Goal: Complete application form

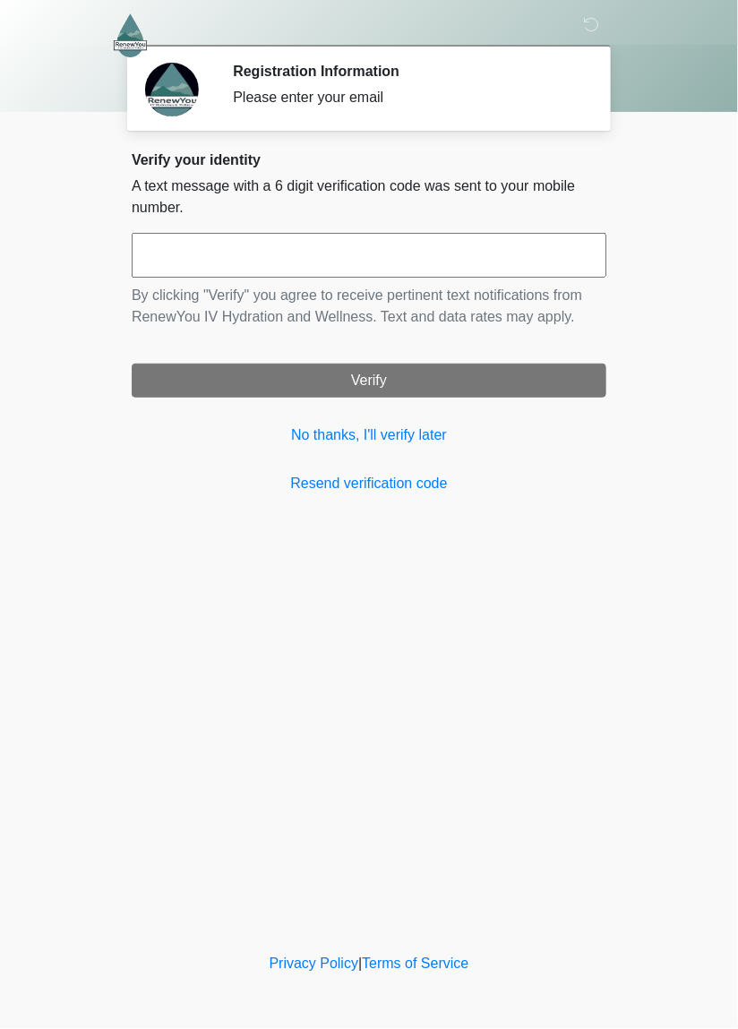
click at [189, 264] on input "text" at bounding box center [369, 255] width 475 height 45
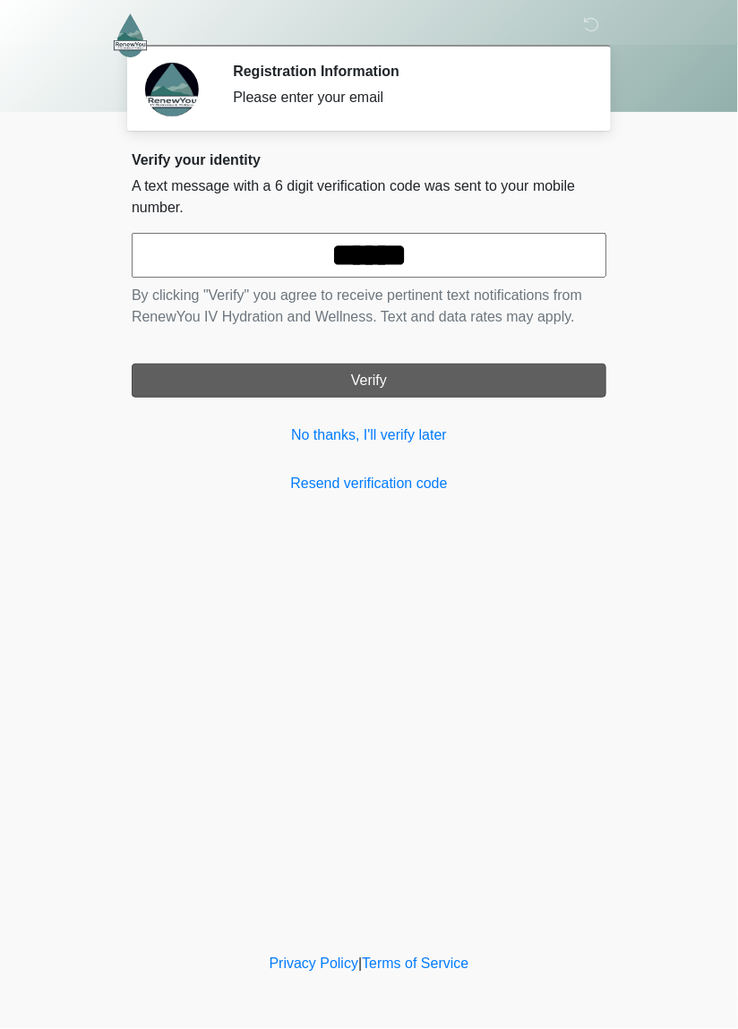
type input "******"
click at [326, 385] on button "Verify" at bounding box center [369, 381] width 475 height 34
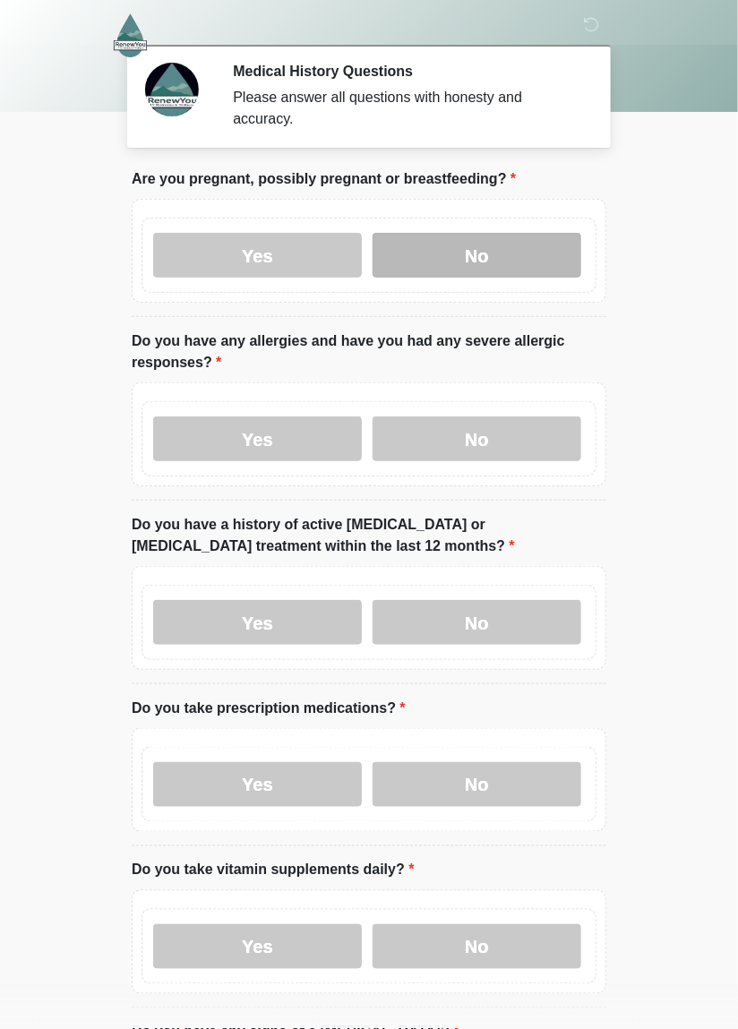
click at [433, 261] on label "No" at bounding box center [477, 255] width 209 height 45
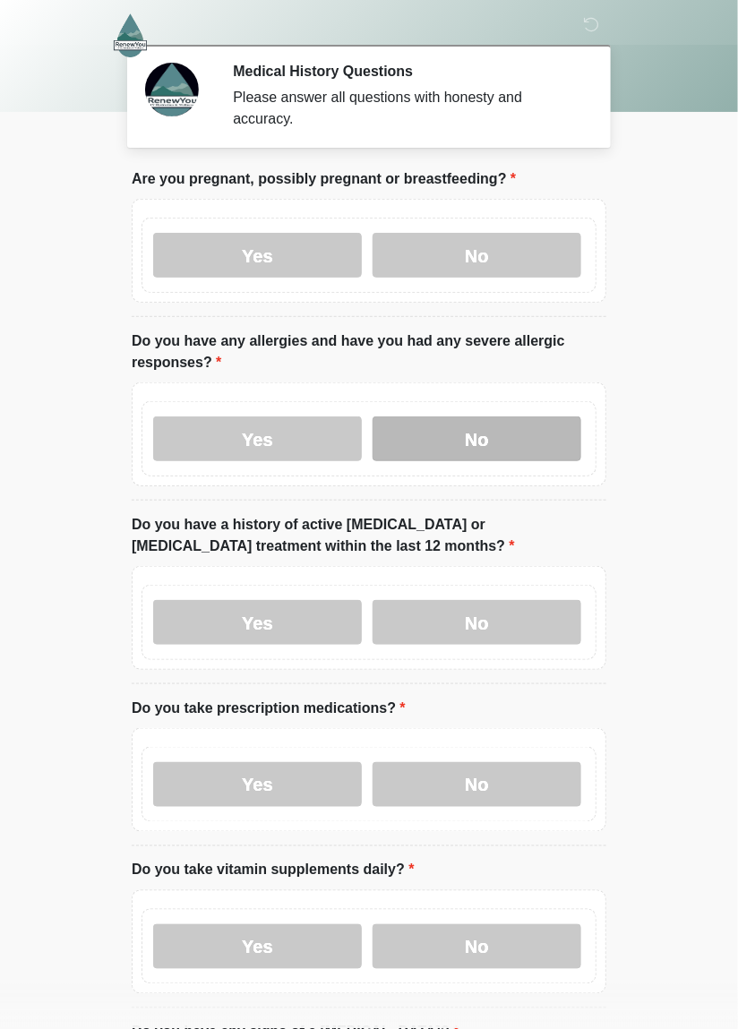
click at [429, 447] on label "No" at bounding box center [477, 438] width 209 height 45
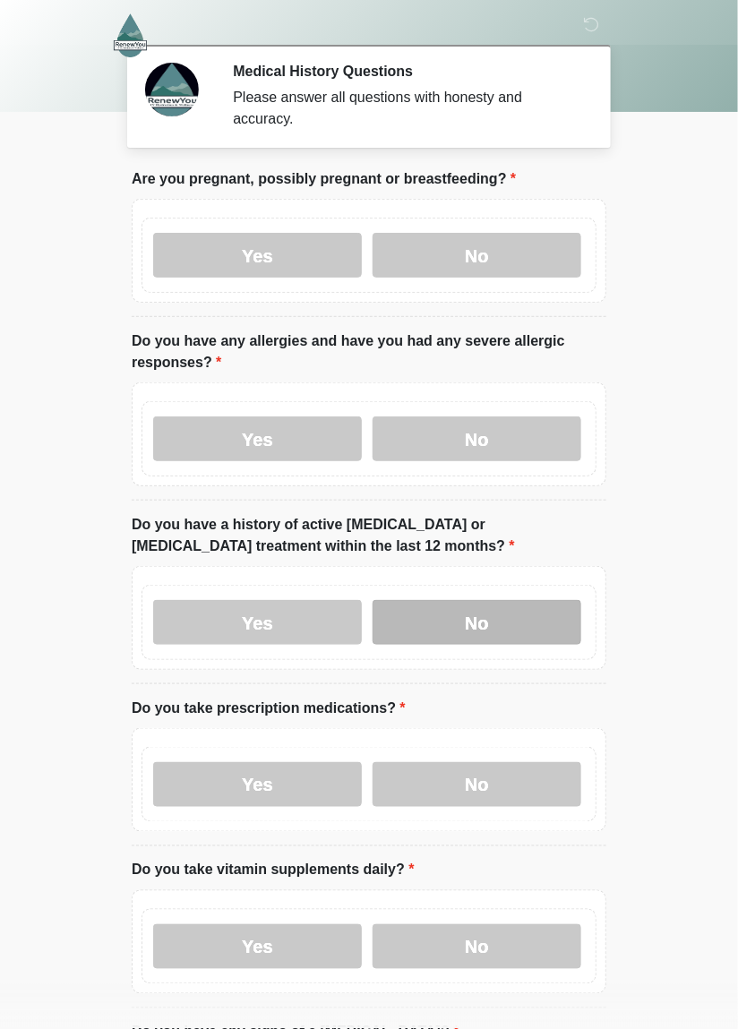
click at [436, 632] on label "No" at bounding box center [477, 622] width 209 height 45
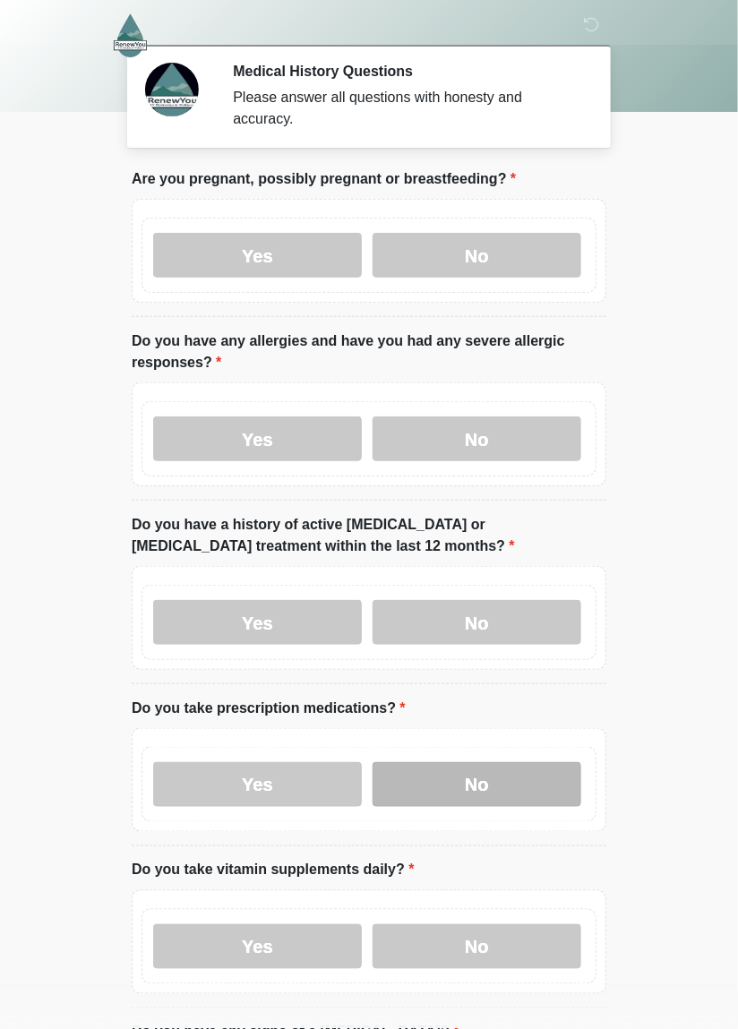
click at [414, 777] on label "No" at bounding box center [477, 784] width 209 height 45
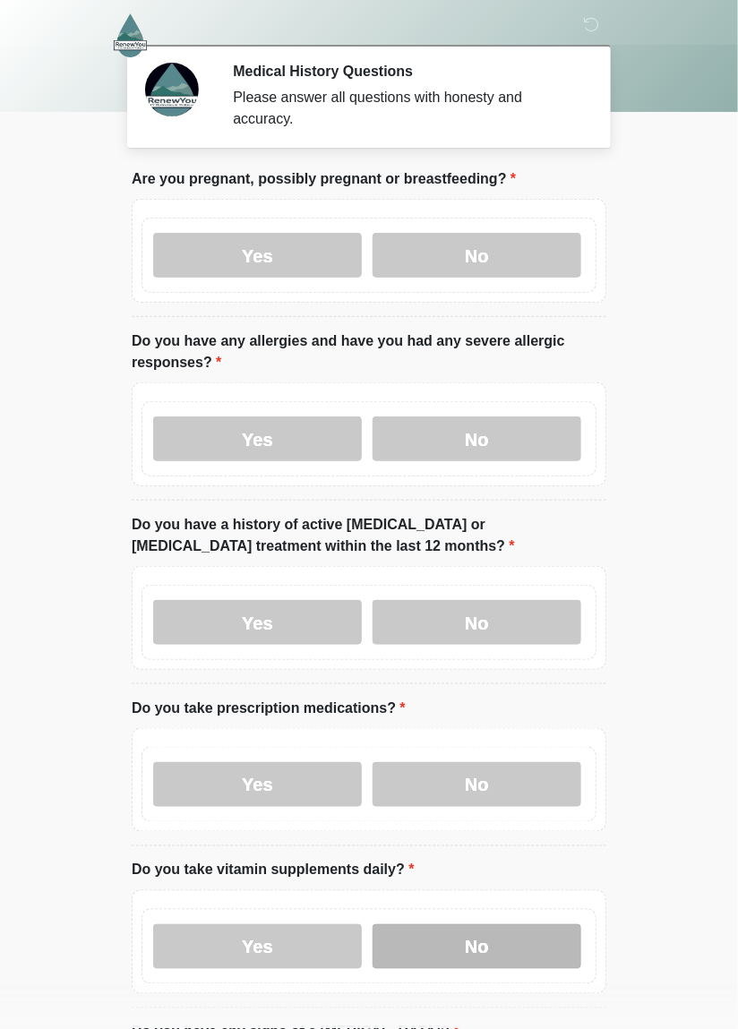
click at [424, 949] on label "No" at bounding box center [477, 946] width 209 height 45
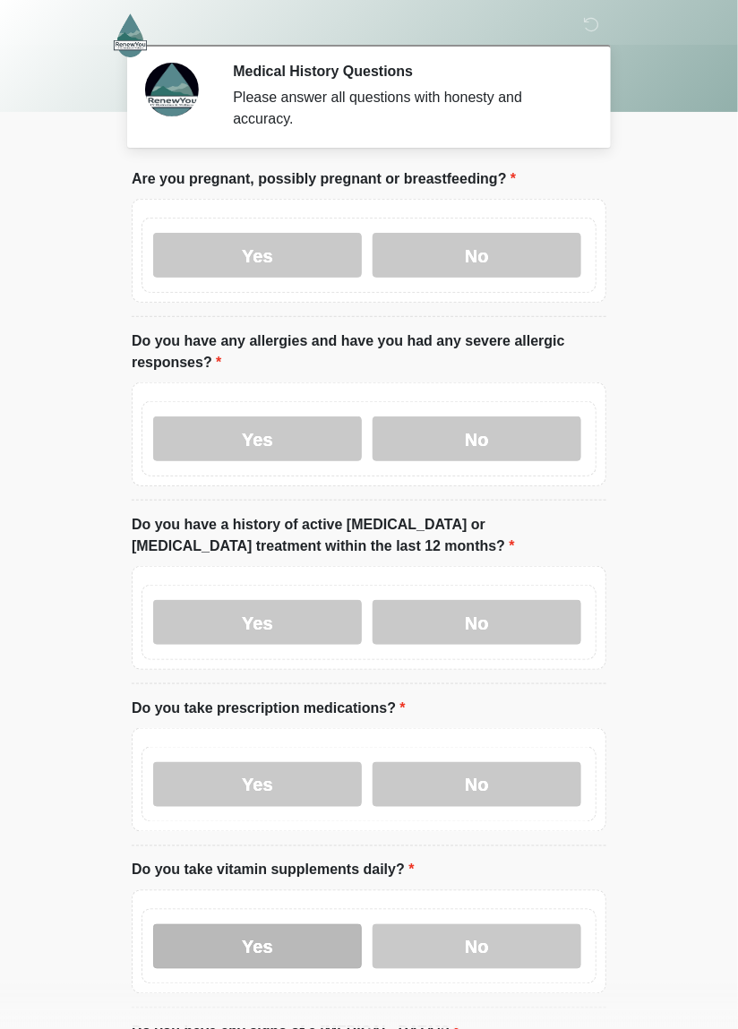
click at [281, 957] on label "Yes" at bounding box center [257, 946] width 209 height 45
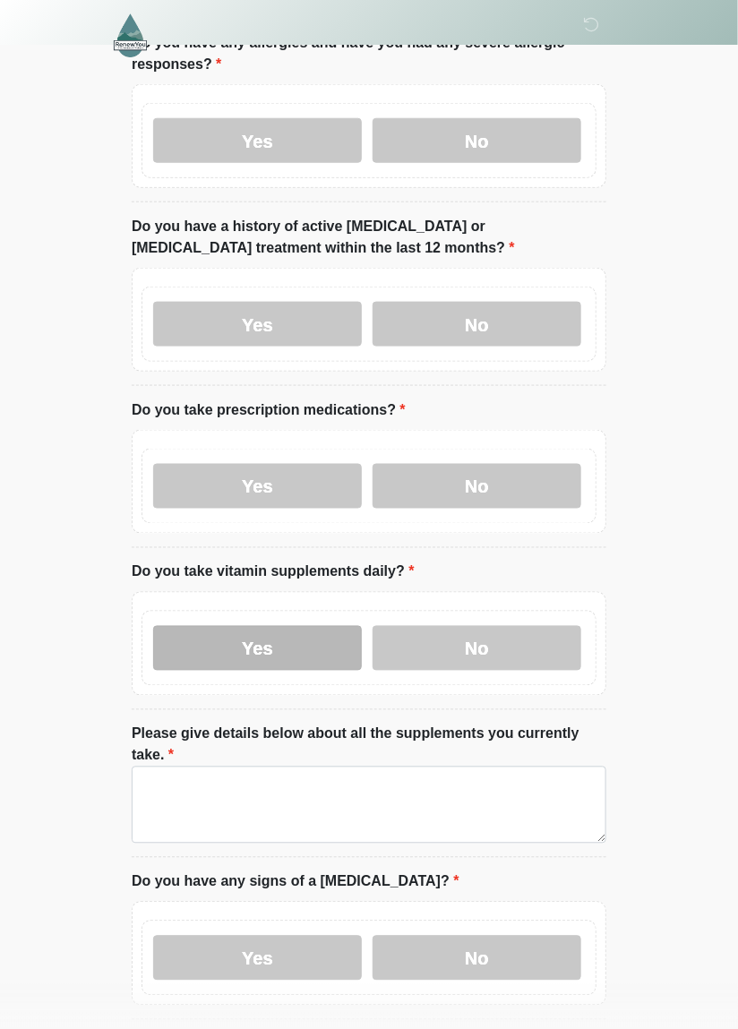
scroll to position [301, 0]
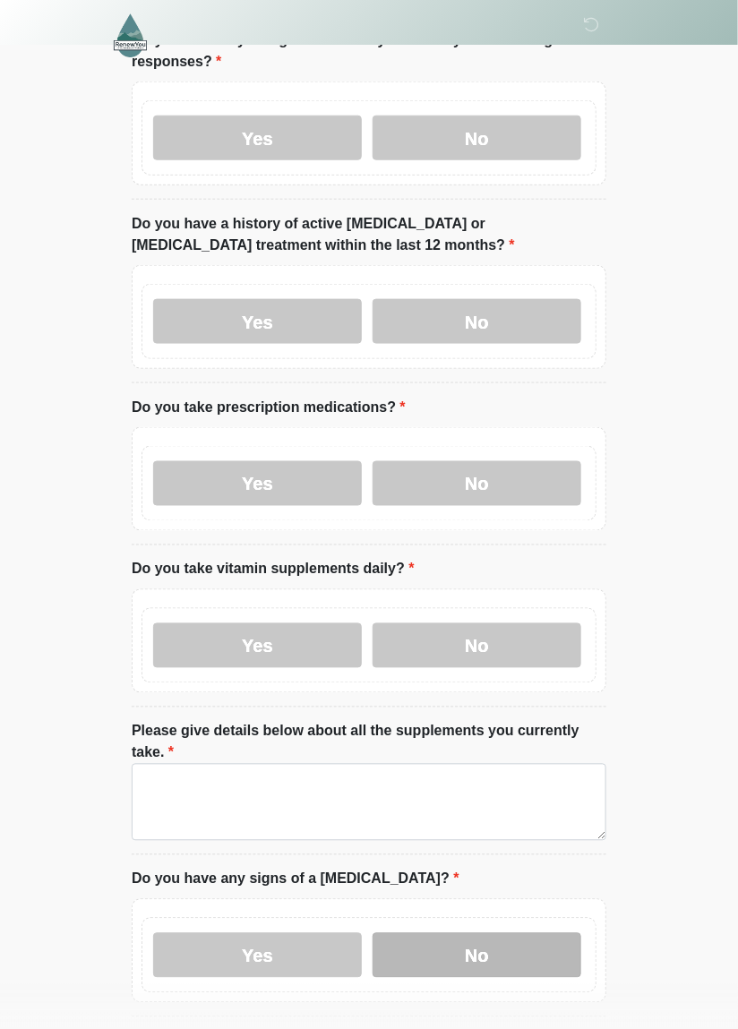
click at [460, 942] on label "No" at bounding box center [477, 955] width 209 height 45
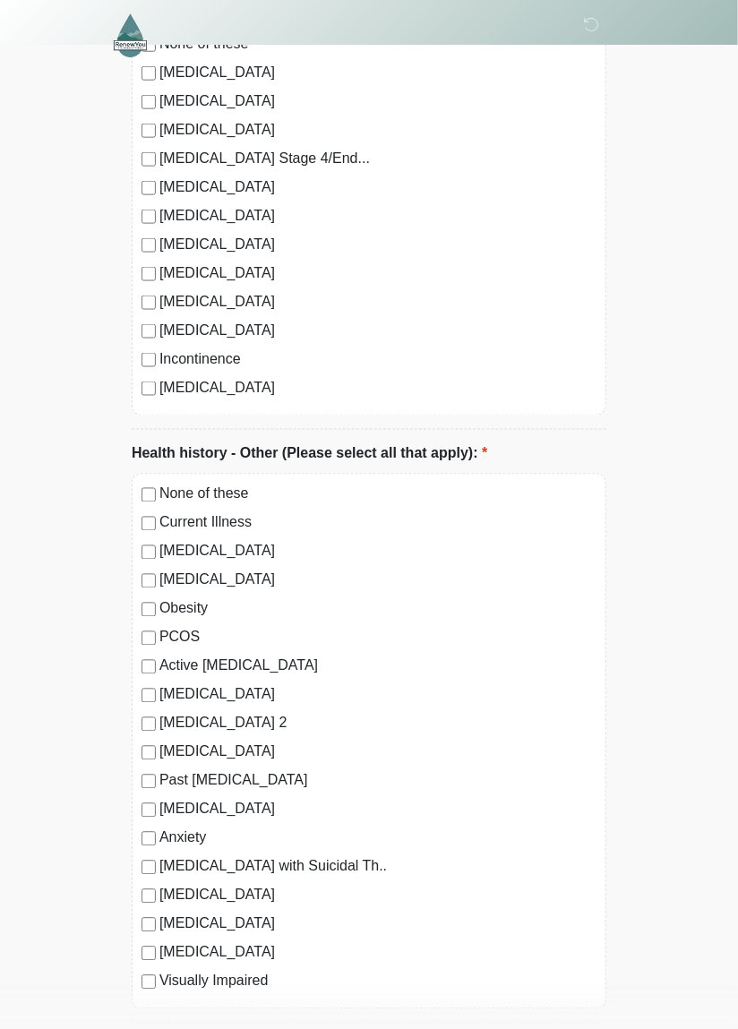
scroll to position [3595, 0]
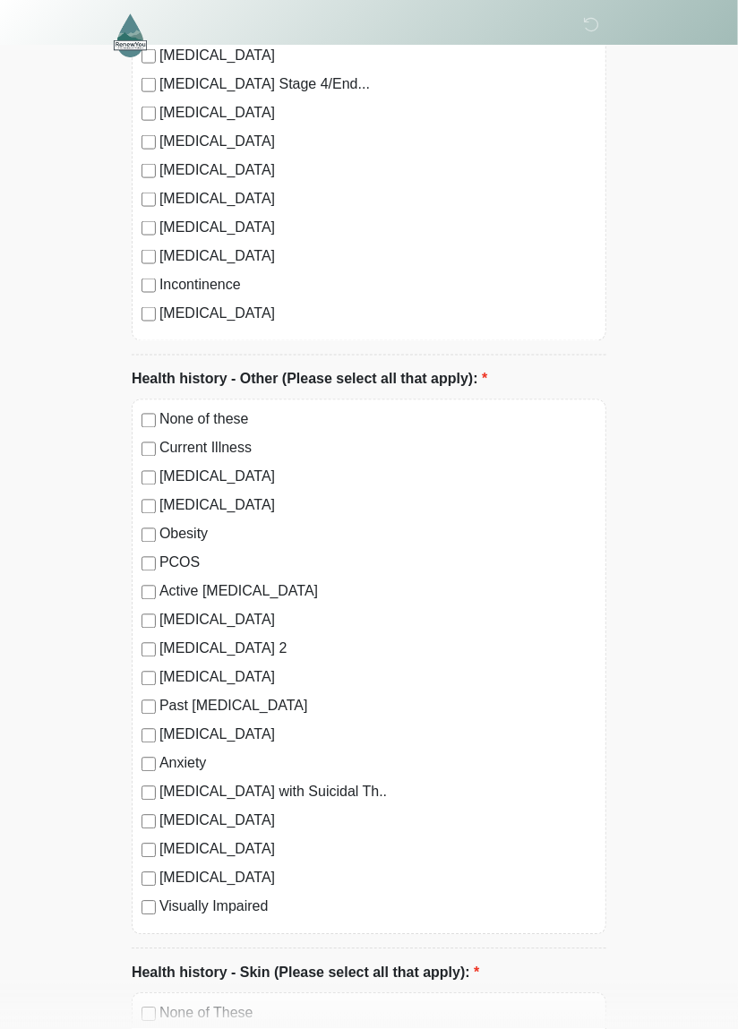
click at [132, 399] on div "None of these Current Illness [MEDICAL_DATA] [MEDICAL_DATA] Obesity PCOS Active…" at bounding box center [369, 666] width 475 height 535
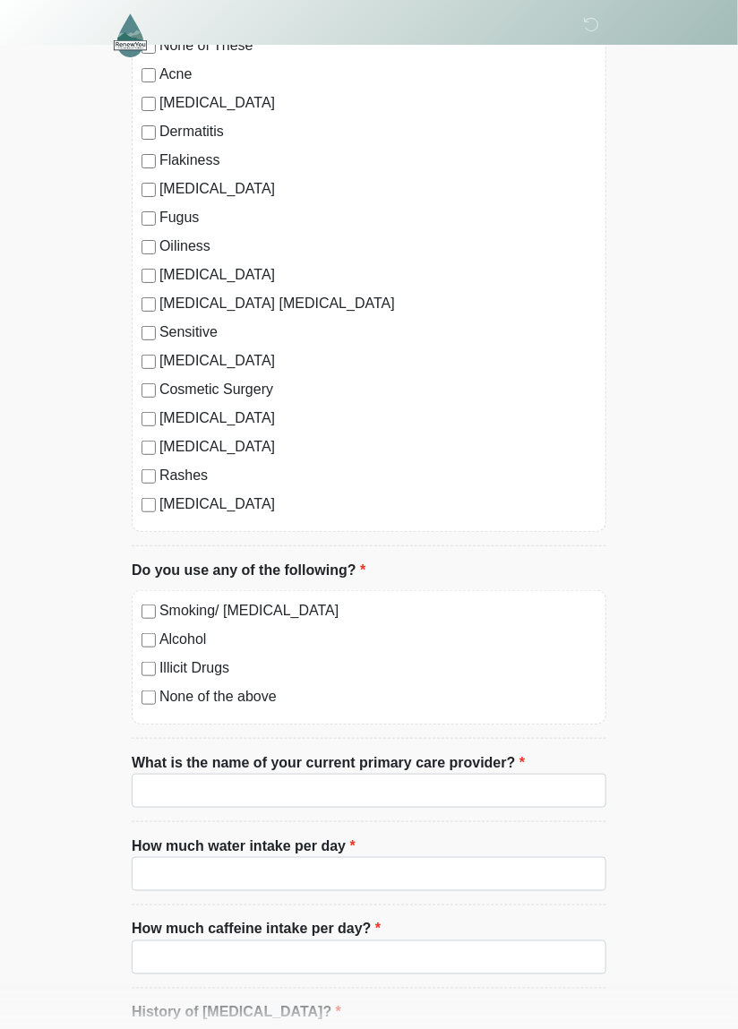
scroll to position [4563, 0]
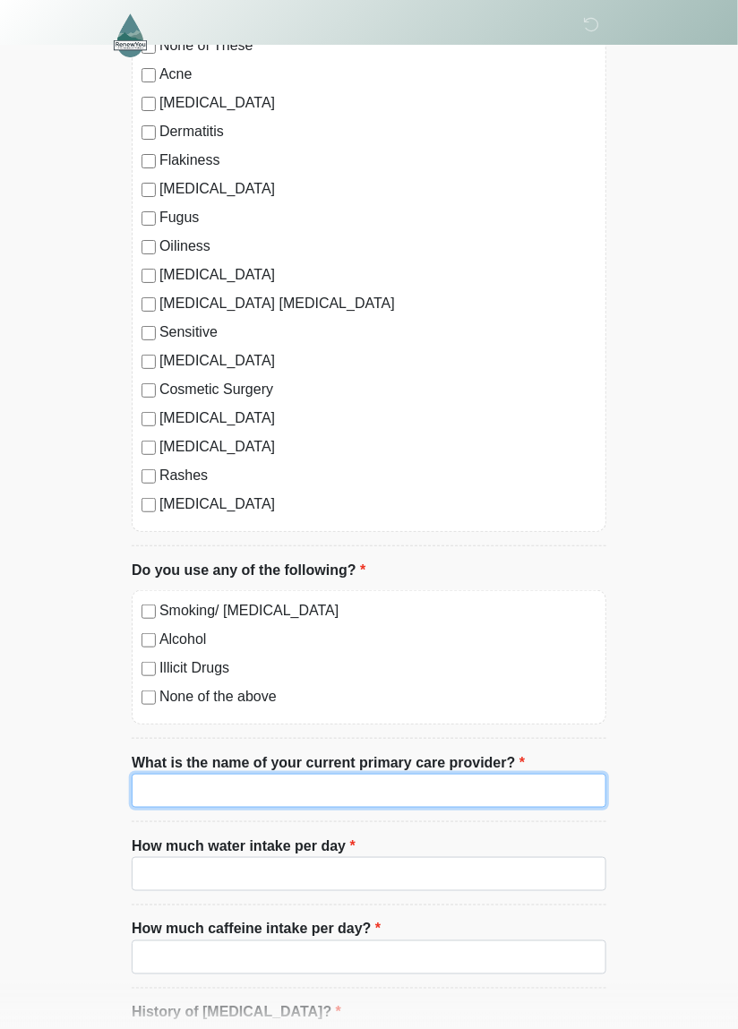
click at [170, 774] on input "What is the name of your current primary care provider?" at bounding box center [369, 791] width 475 height 34
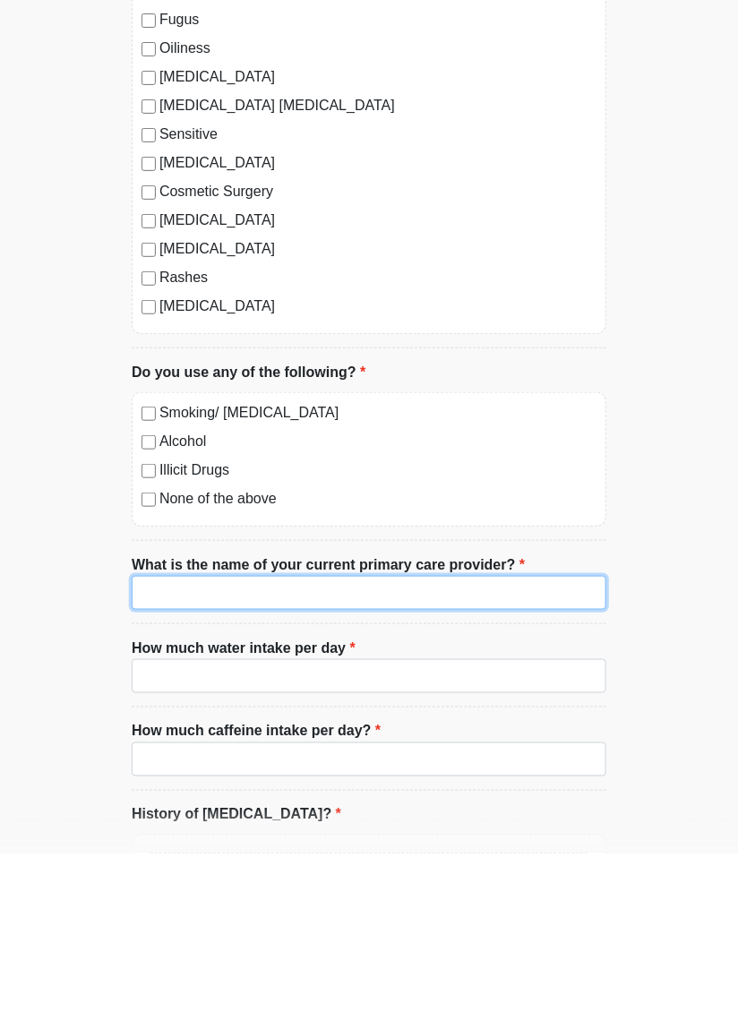
scroll to position [4620, 0]
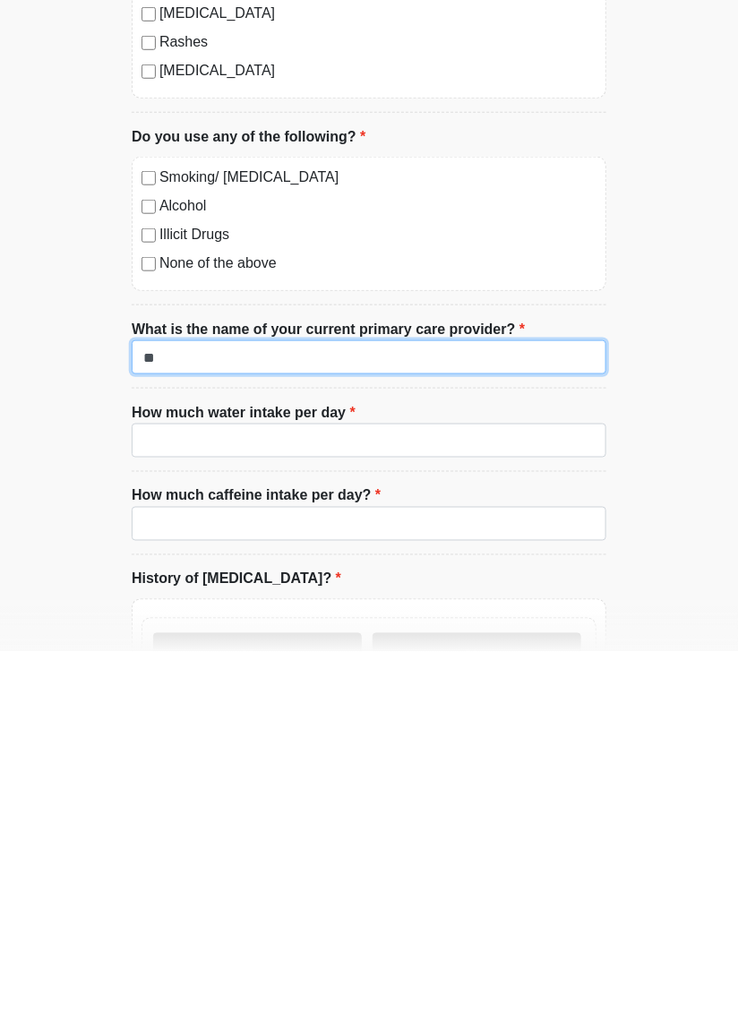
type input "**"
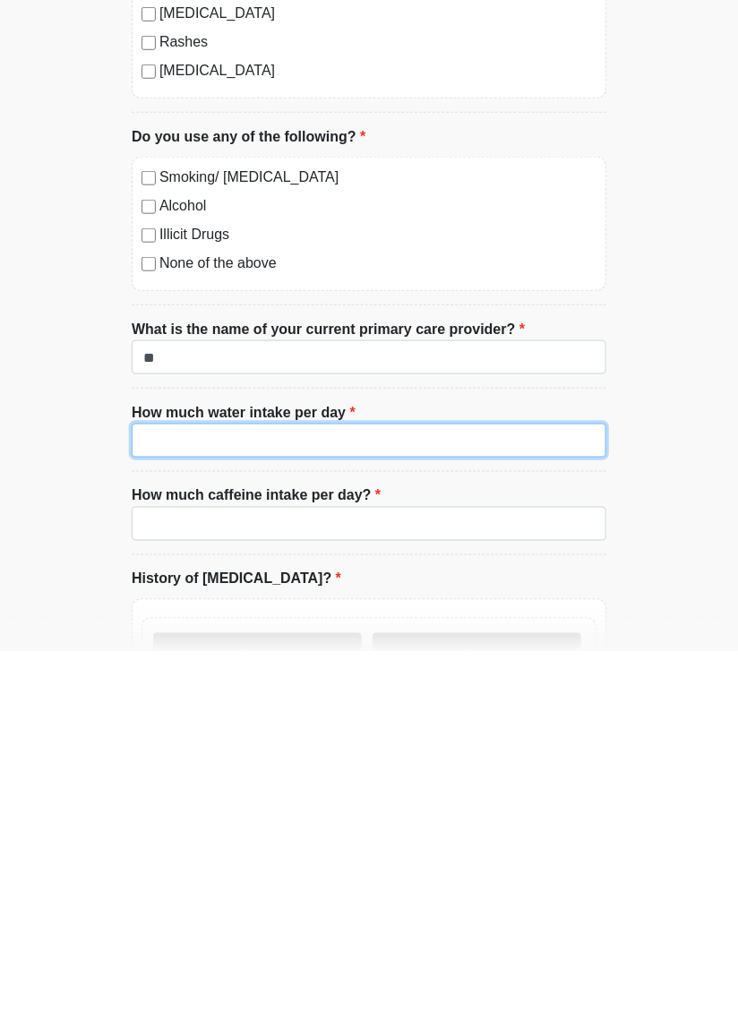
click at [150, 801] on input "How much water intake per day" at bounding box center [369, 818] width 475 height 34
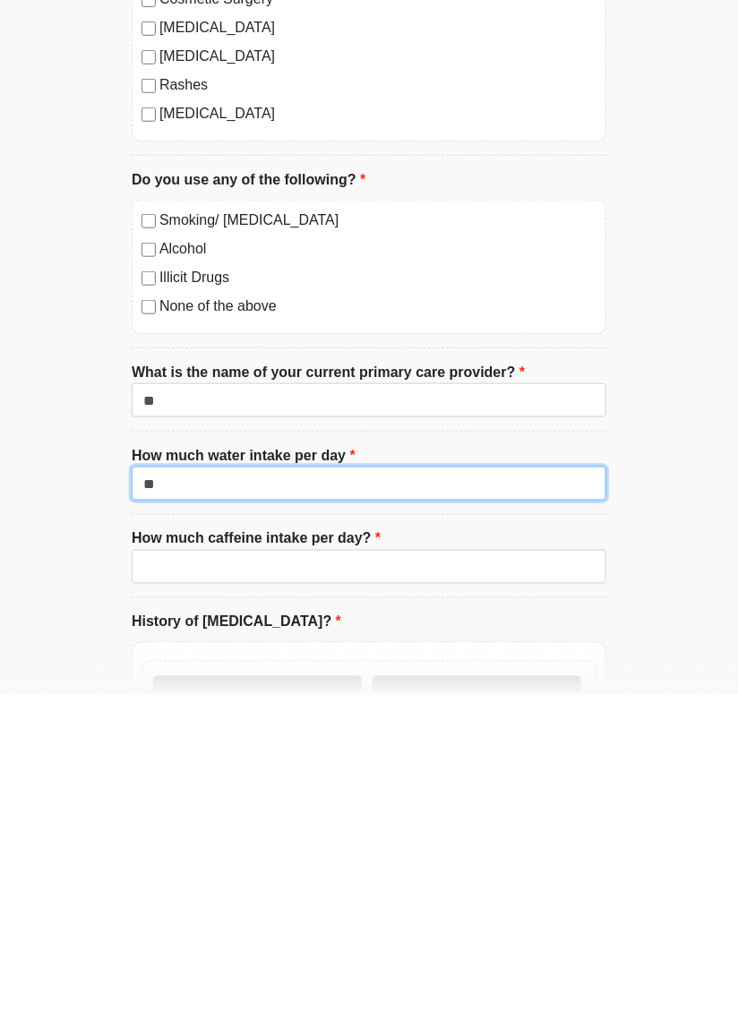
type input "*"
type input "*****"
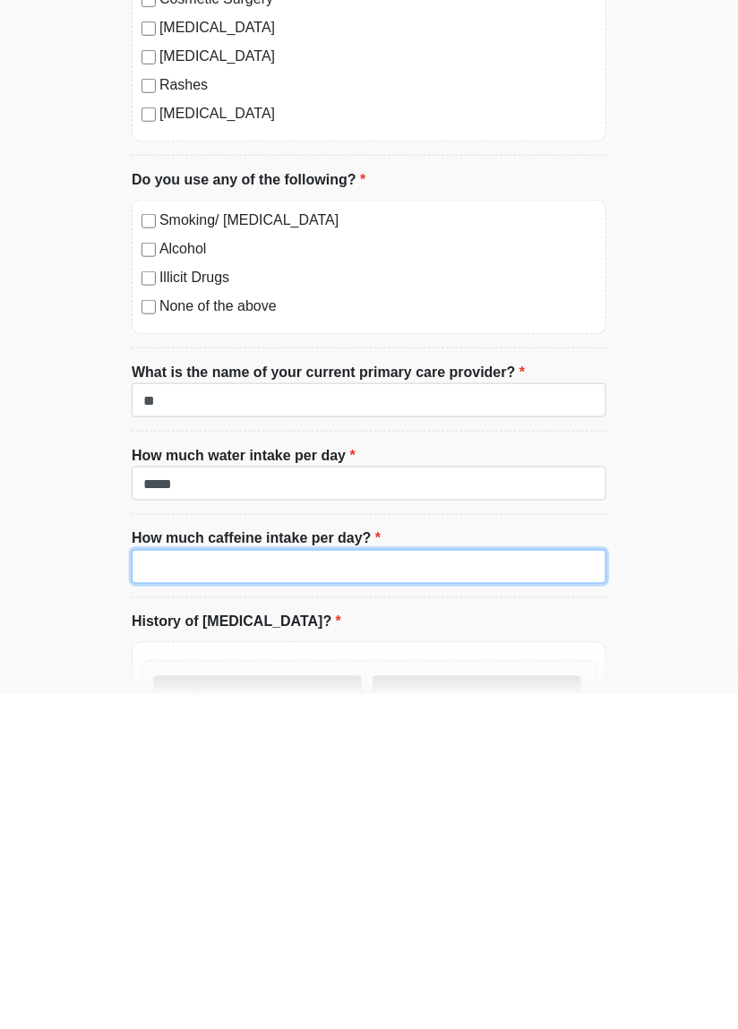
click at [171, 884] on input "How much caffeine intake per day?" at bounding box center [369, 901] width 475 height 34
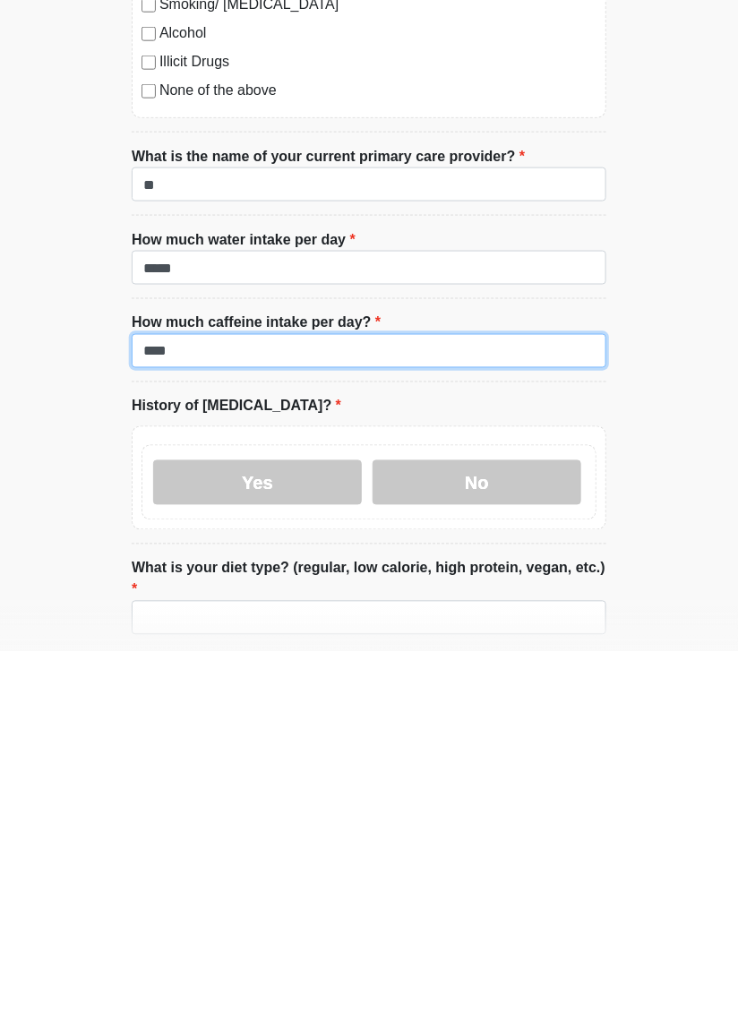
scroll to position [4815, 0]
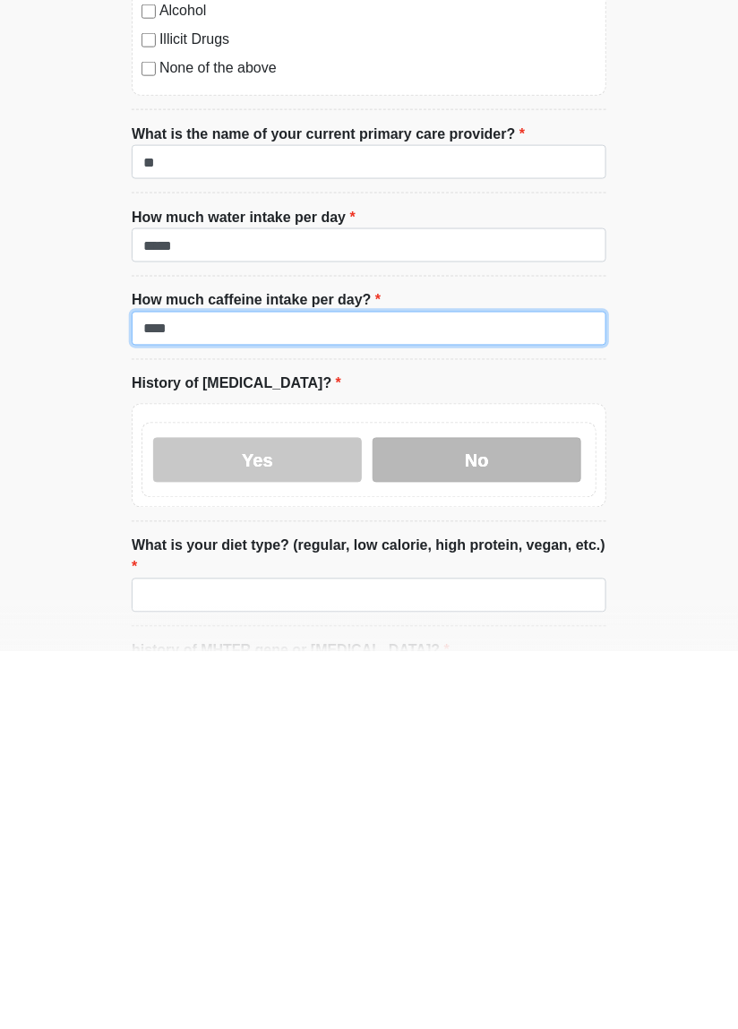
type input "****"
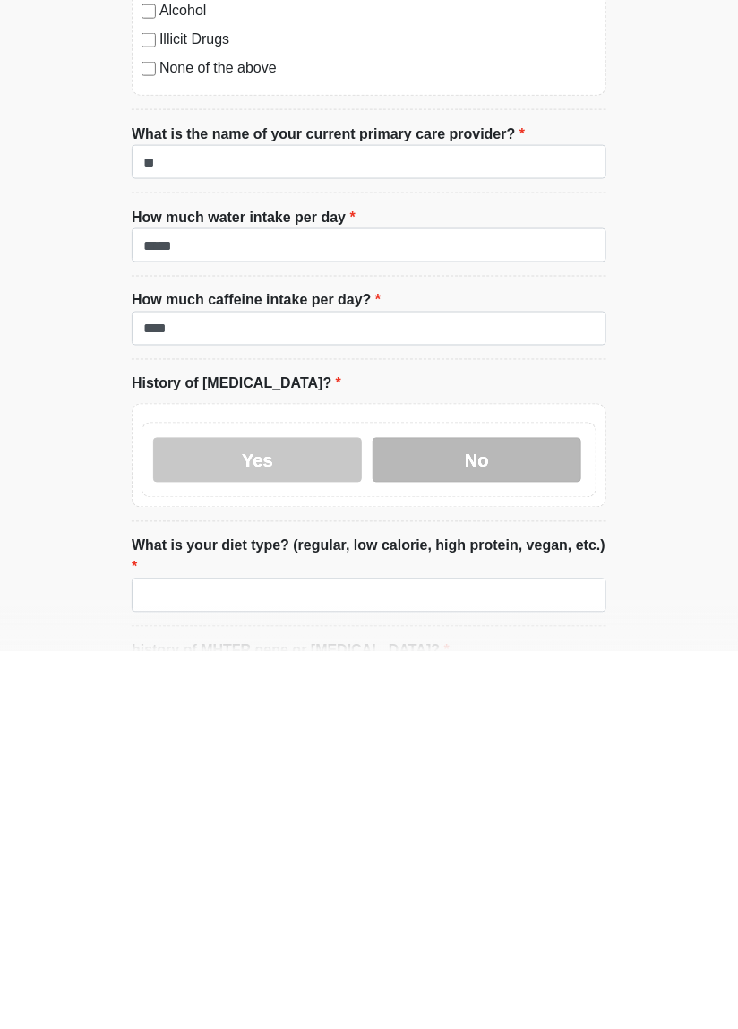
click at [465, 818] on label "No" at bounding box center [477, 837] width 209 height 45
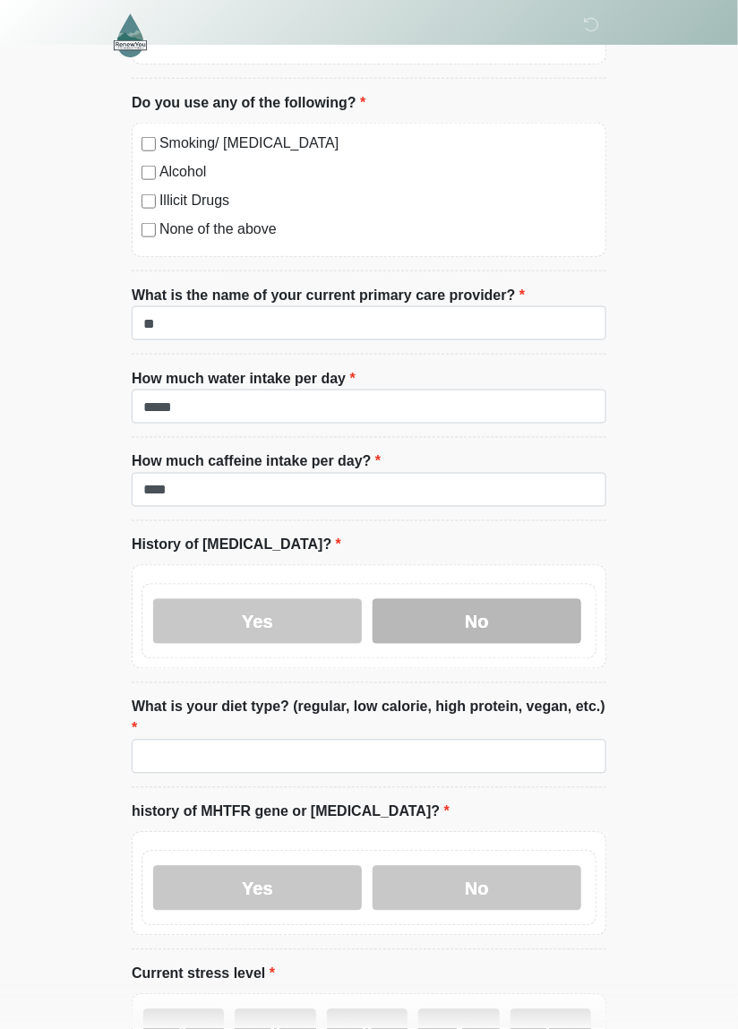
scroll to position [5034, 0]
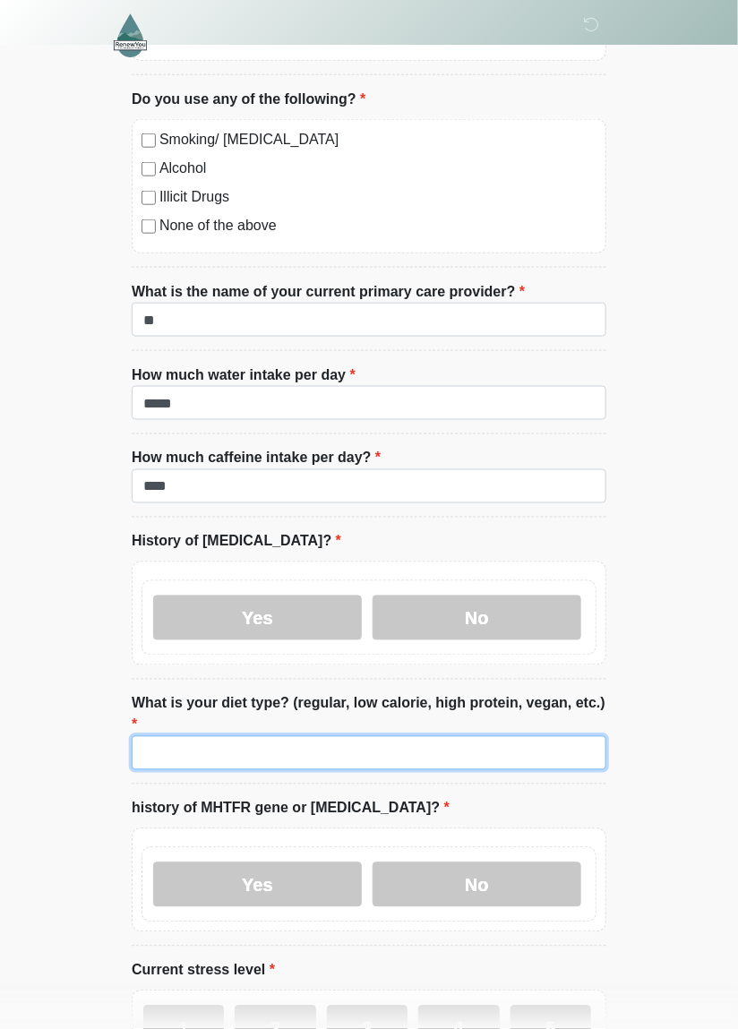
click at [280, 736] on input "What is your diet type? (regular, low calorie, high protein, vegan, etc.)" at bounding box center [369, 753] width 475 height 34
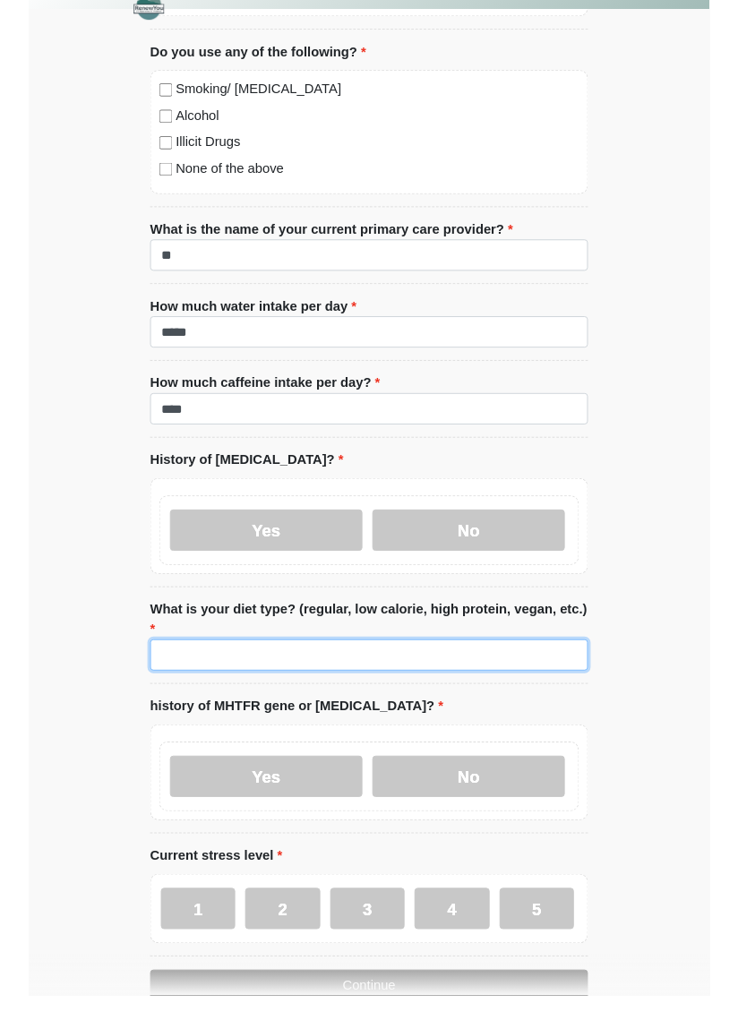
scroll to position [5049, 0]
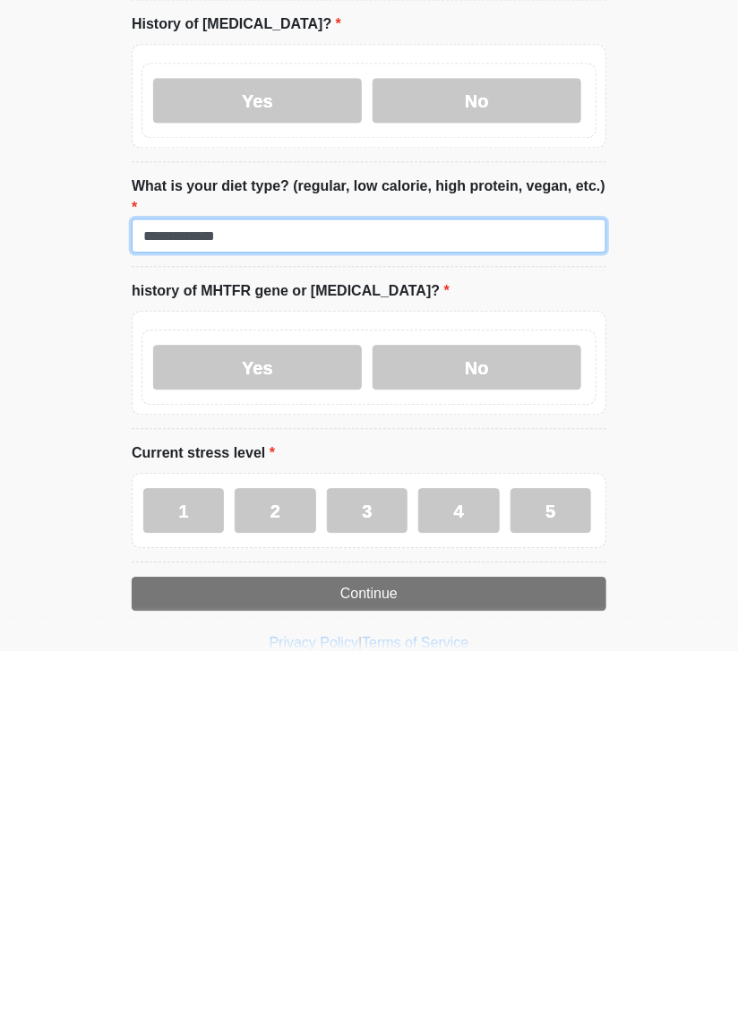
type input "**********"
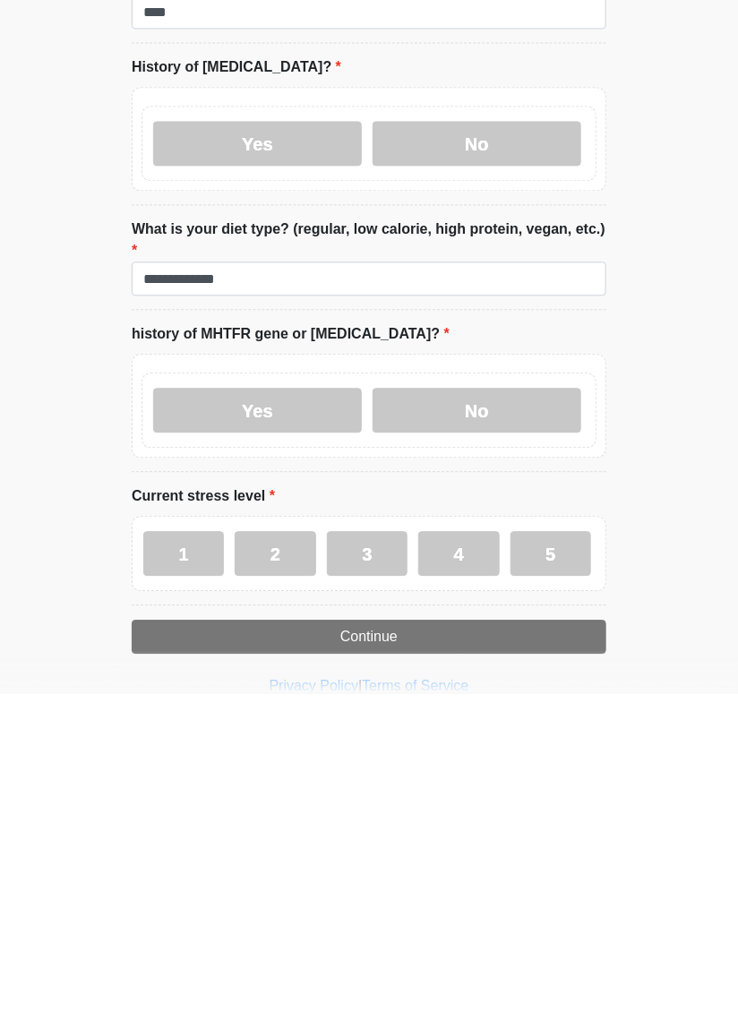
scroll to position [5174, 0]
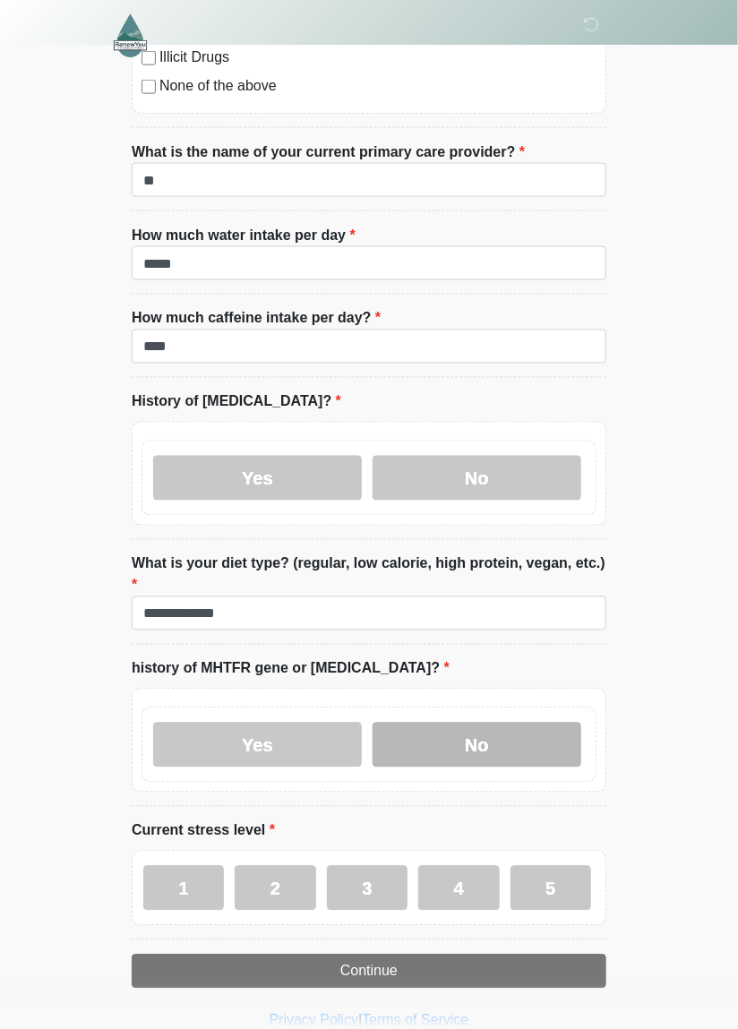
click at [542, 723] on label "No" at bounding box center [477, 745] width 209 height 45
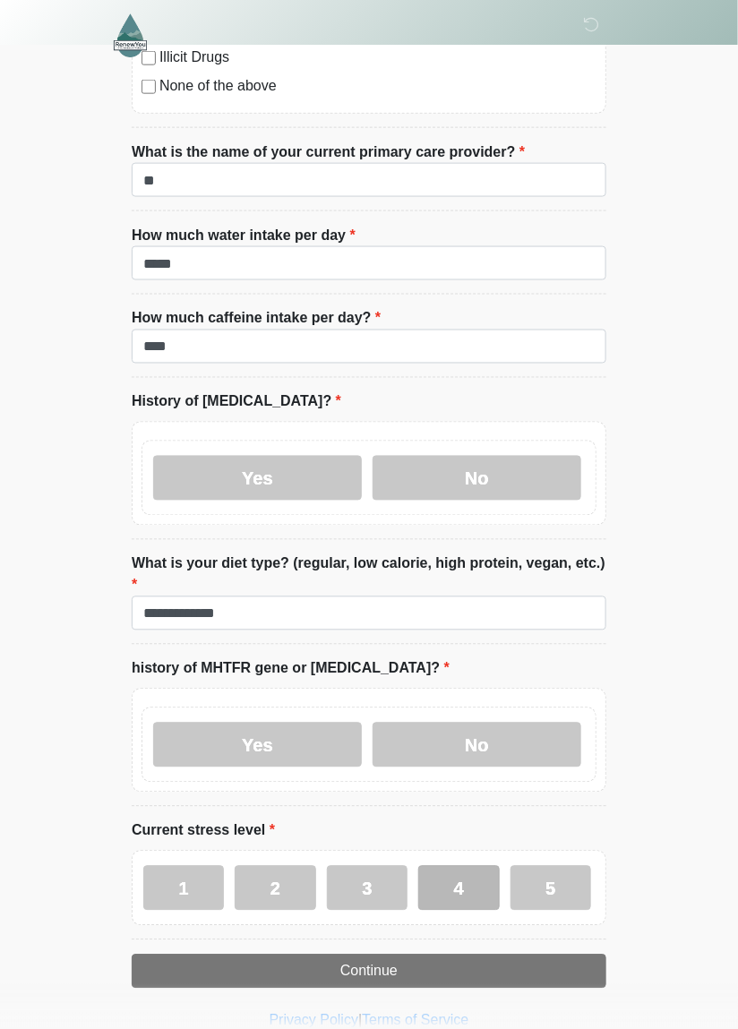
click at [466, 866] on label "4" at bounding box center [458, 888] width 81 height 45
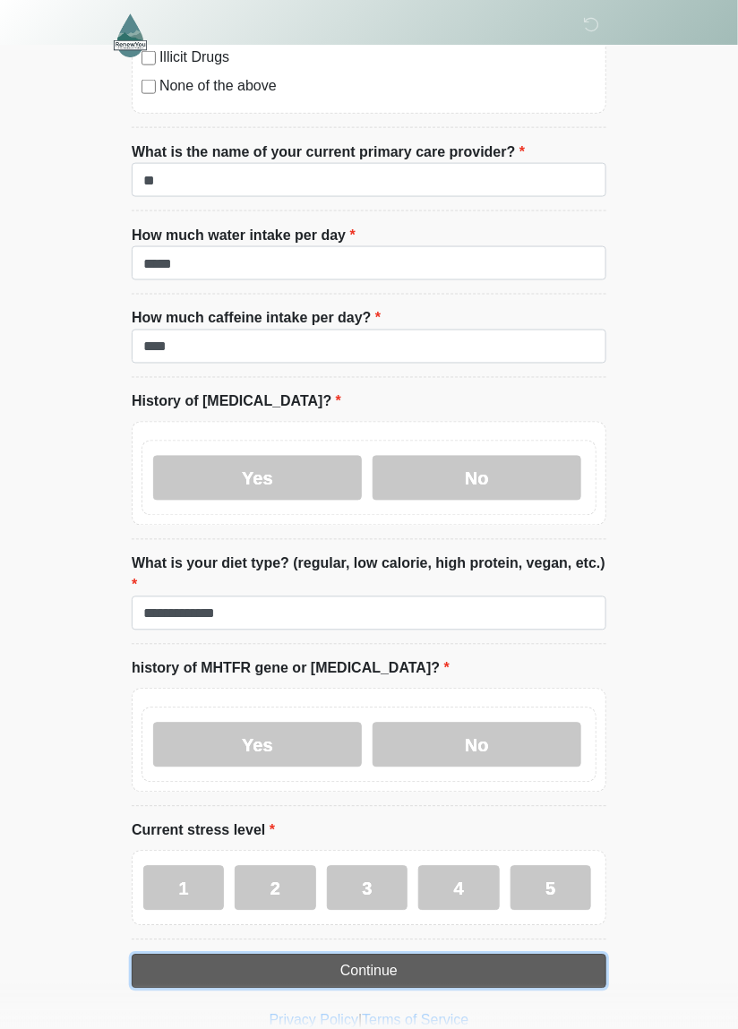
click at [479, 955] on button "Continue" at bounding box center [369, 972] width 475 height 34
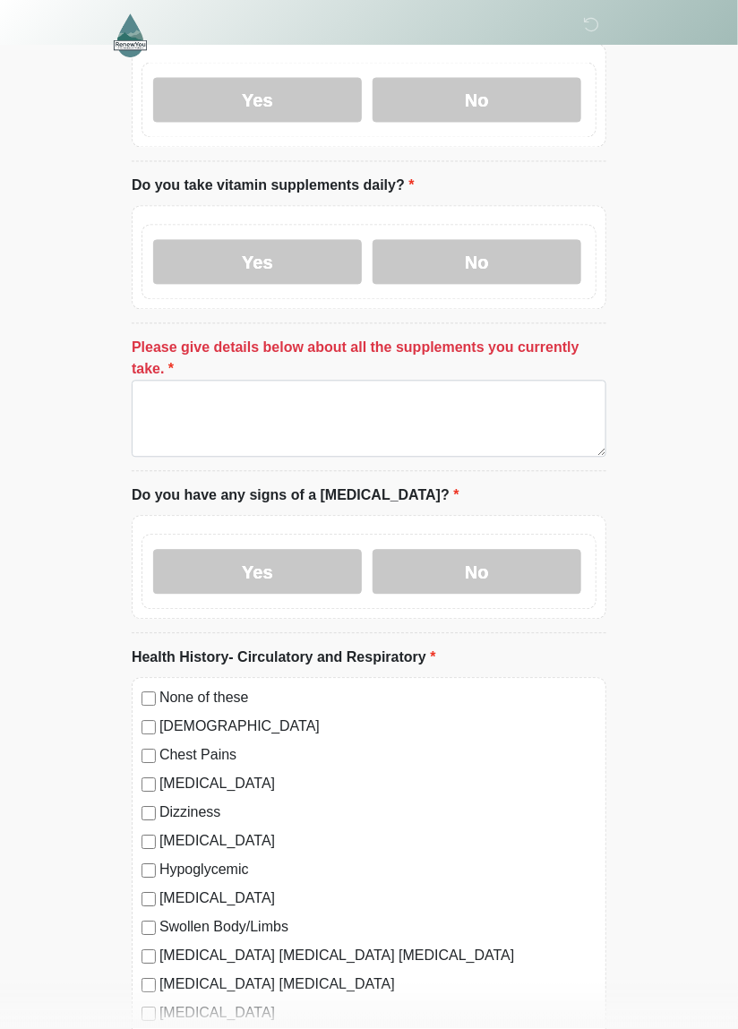
scroll to position [678, 0]
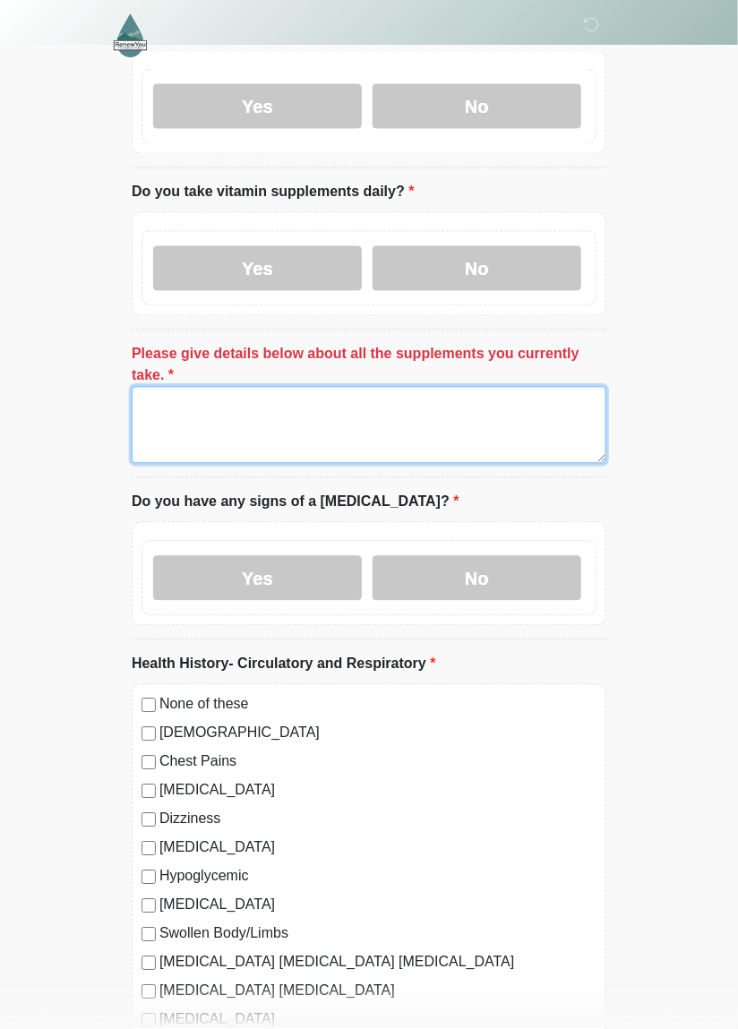
click at [156, 415] on textarea "Please give details below about all the supplements you currently take." at bounding box center [369, 425] width 475 height 77
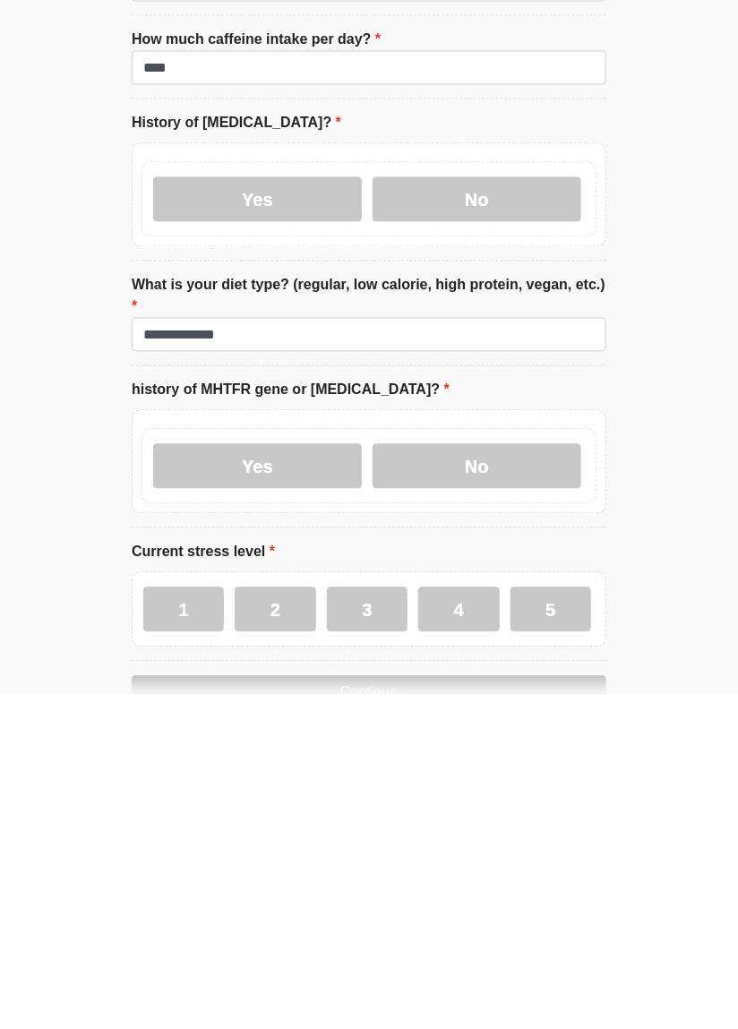
scroll to position [5174, 0]
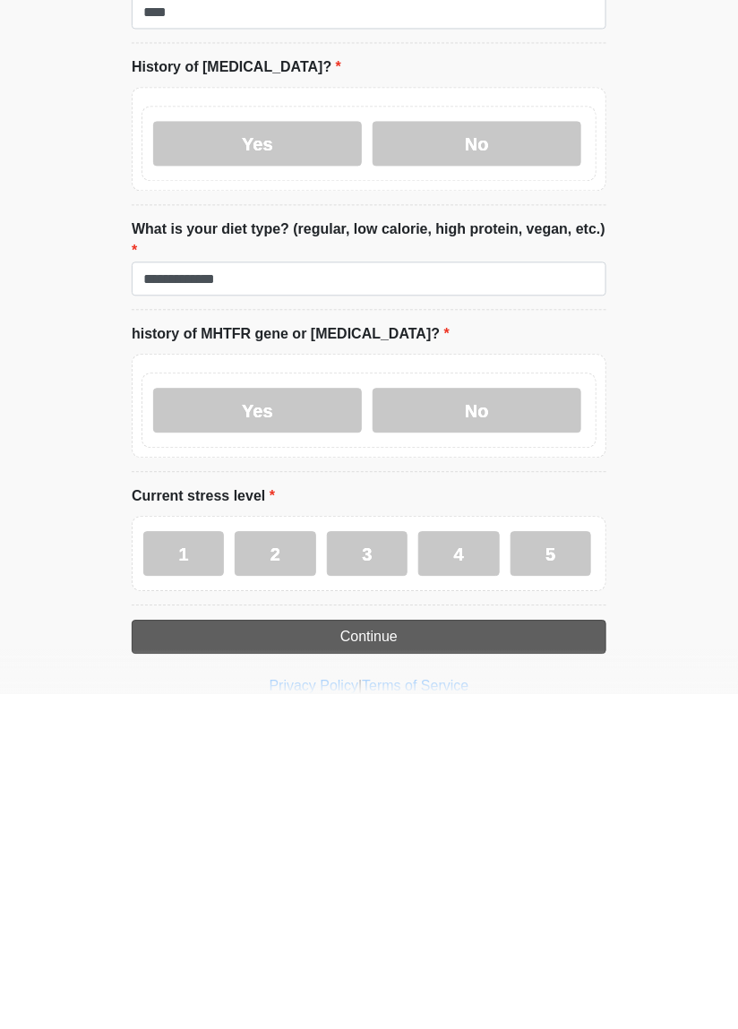
type textarea "**********"
click at [514, 955] on button "Continue" at bounding box center [369, 972] width 475 height 34
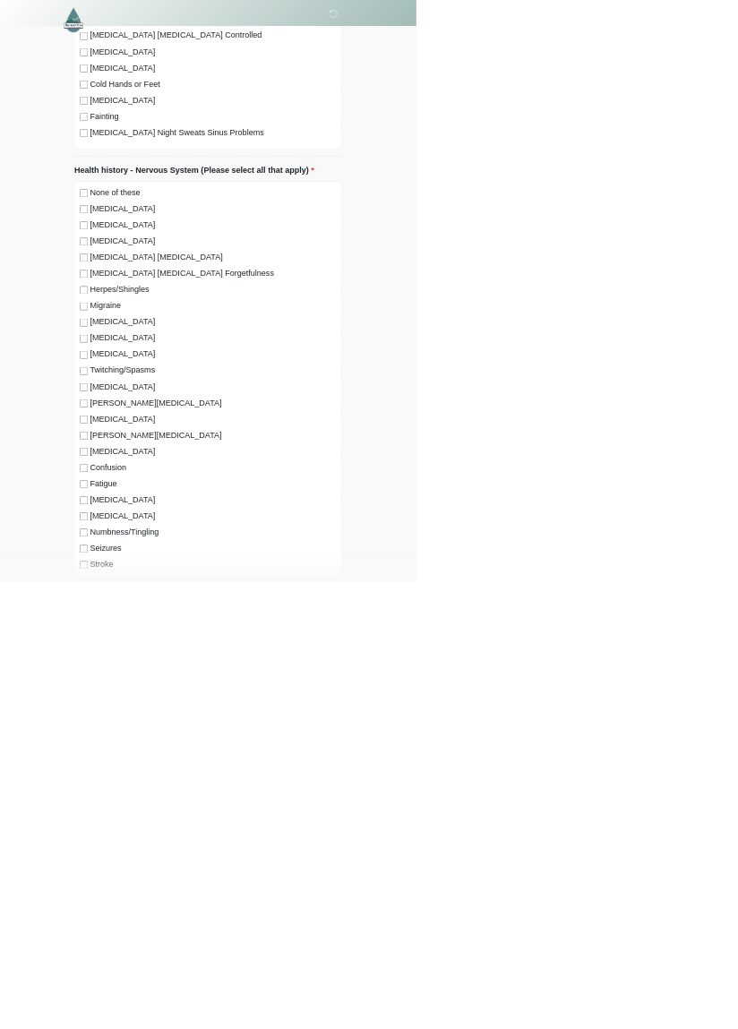
scroll to position [0, 0]
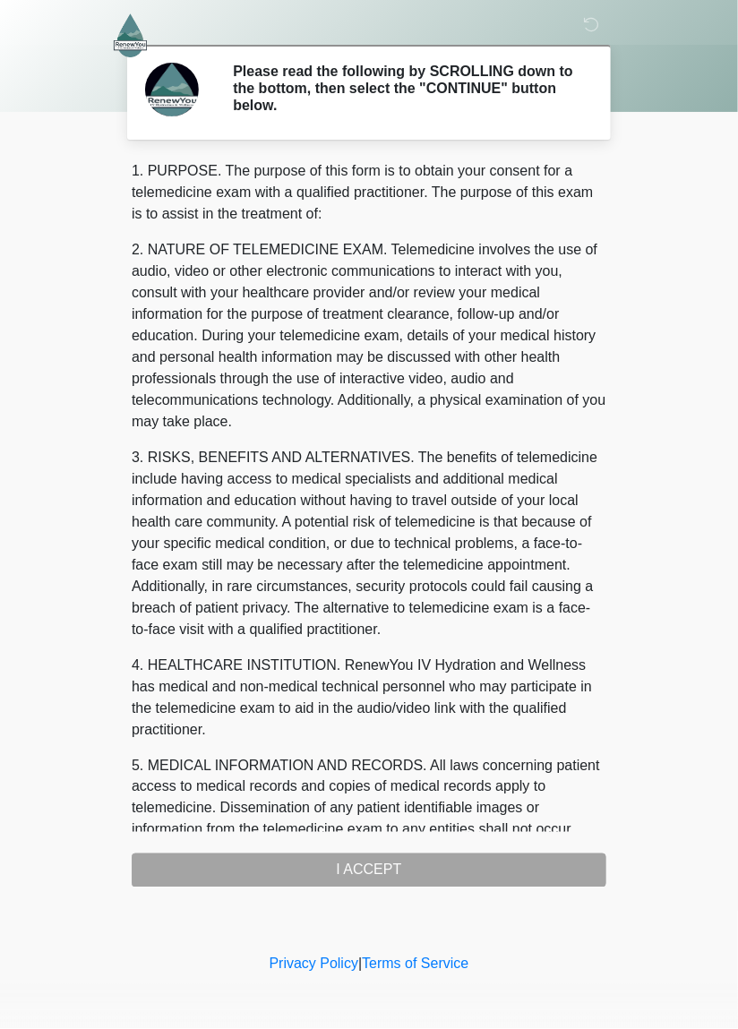
click at [485, 868] on div "1. PURPOSE. The purpose of this form is to obtain your consent for a telemedici…" at bounding box center [369, 523] width 475 height 727
click at [383, 867] on div "1. PURPOSE. The purpose of this form is to obtain your consent for a telemedici…" at bounding box center [369, 523] width 475 height 727
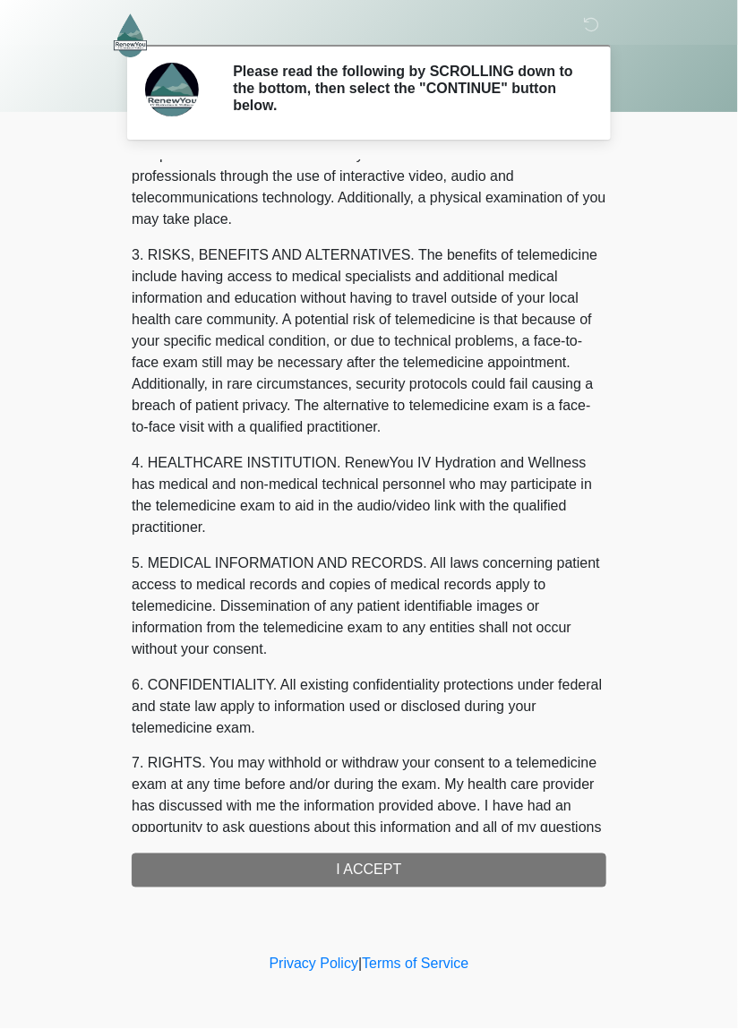
scroll to position [388, 0]
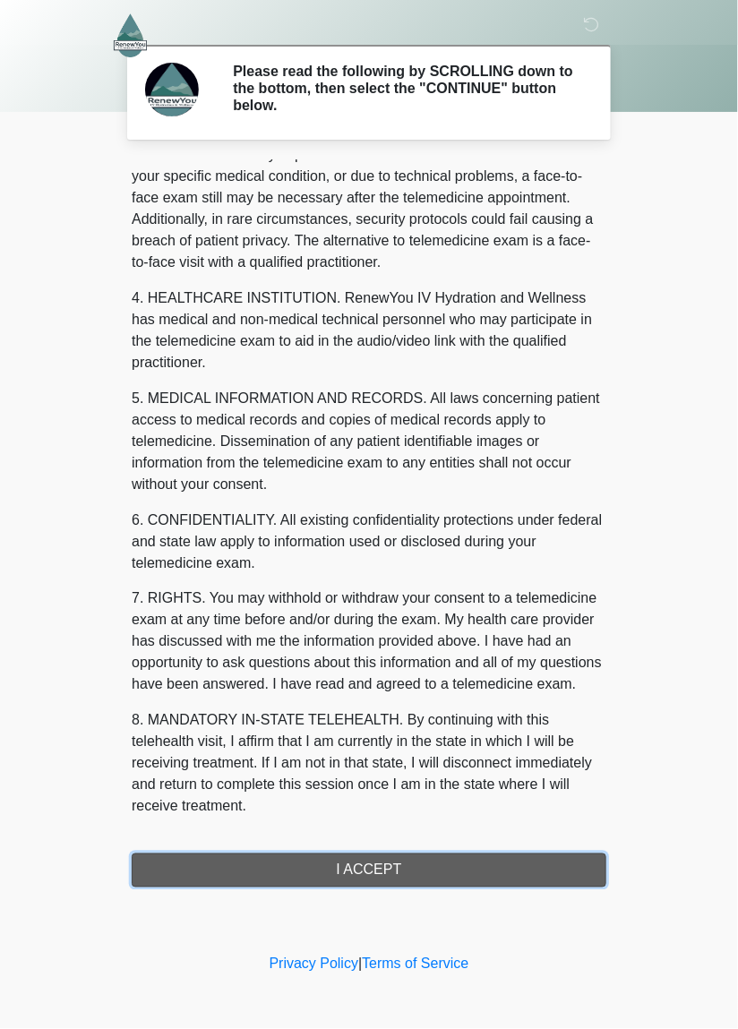
click at [432, 862] on button "I ACCEPT" at bounding box center [369, 870] width 475 height 34
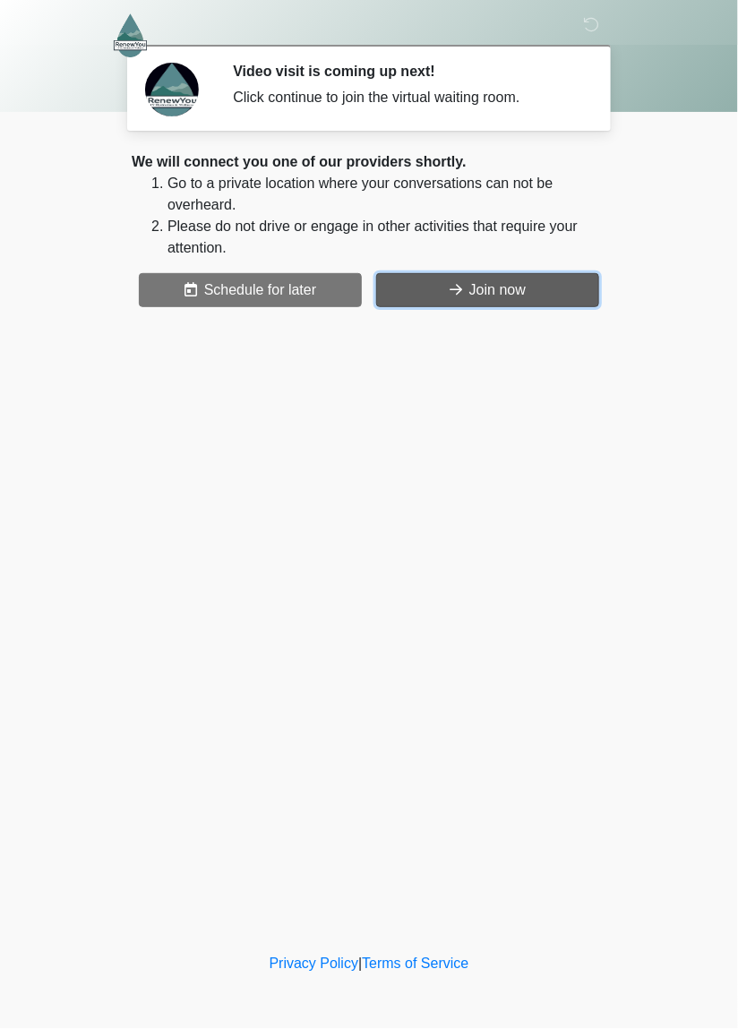
click at [493, 298] on button "Join now" at bounding box center [487, 290] width 223 height 34
